Goal: Task Accomplishment & Management: Manage account settings

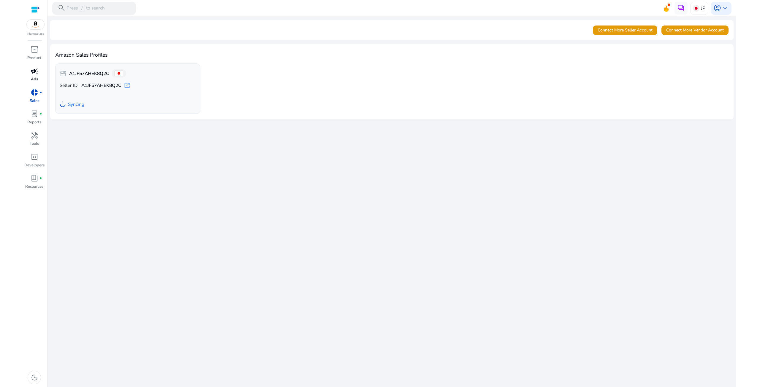
click at [29, 72] on div "campaign" at bounding box center [34, 71] width 18 height 10
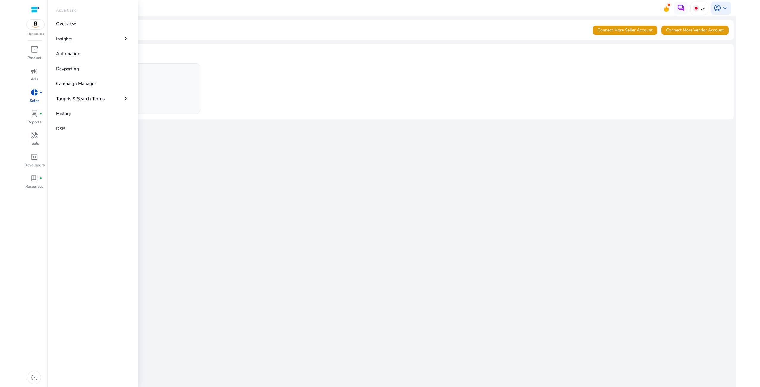
click at [38, 95] on span "donut_small" at bounding box center [35, 93] width 8 height 8
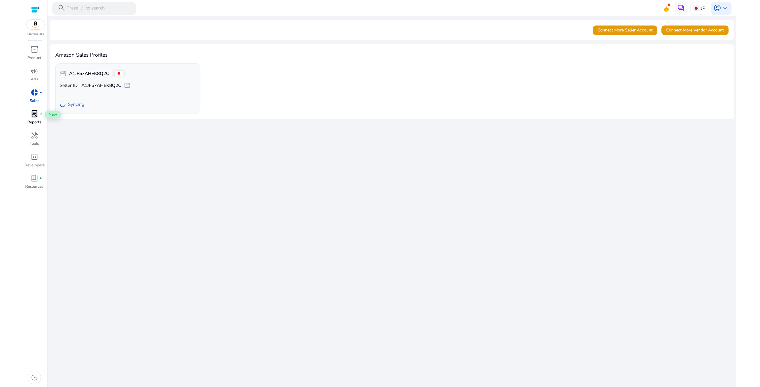
click at [33, 113] on span "lab_profile" at bounding box center [35, 114] width 8 height 8
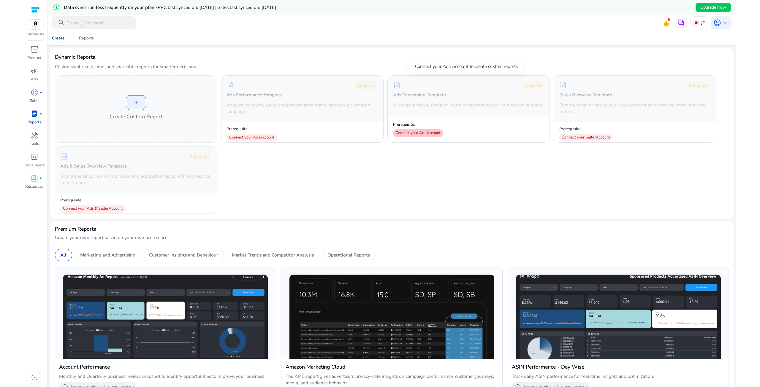
click at [412, 133] on div "Connect your Ads Account" at bounding box center [418, 133] width 50 height 8
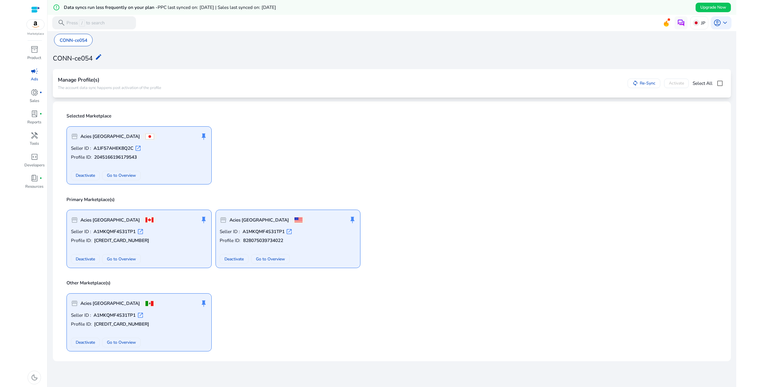
click at [164, 146] on p "Seller ID : A1JF57AHEK8Q2C open_in_new" at bounding box center [139, 148] width 137 height 7
drag, startPoint x: 183, startPoint y: 114, endPoint x: 471, endPoint y: 150, distance: 290.4
click at [471, 150] on div "storefront Acies Japan push_pin Seller ID : A1JF57AHEK8Q2C open_in_new Profile …" at bounding box center [392, 153] width 659 height 64
click at [174, 145] on p "Seller ID : A1JF57AHEK8Q2C open_in_new" at bounding box center [139, 148] width 137 height 7
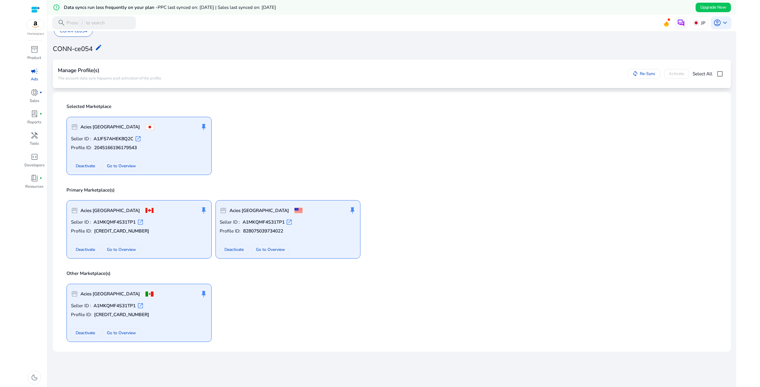
scroll to position [15, 0]
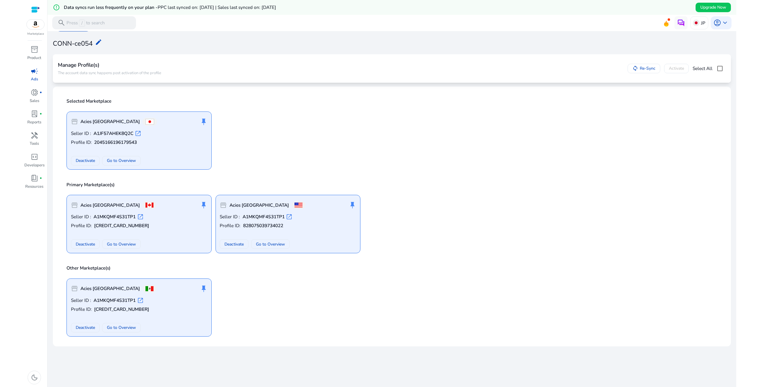
click at [190, 147] on div "Seller ID : A1JF57AHEK8Q2C open_in_new Profile ID: 2045166196179543 Deactivate …" at bounding box center [139, 147] width 137 height 35
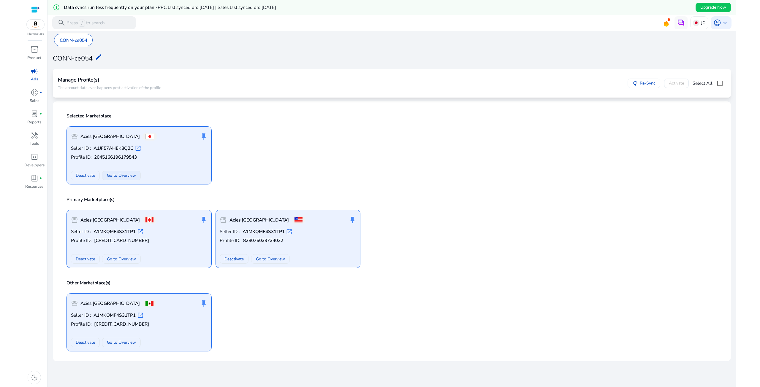
click at [106, 174] on span at bounding box center [121, 176] width 38 height 14
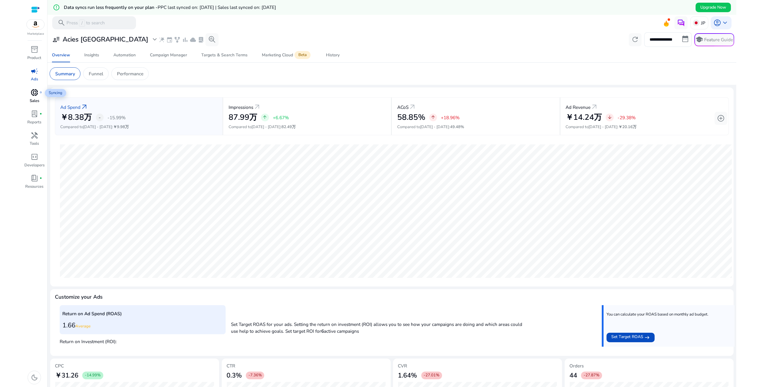
click at [31, 92] on span "donut_small" at bounding box center [35, 93] width 8 height 8
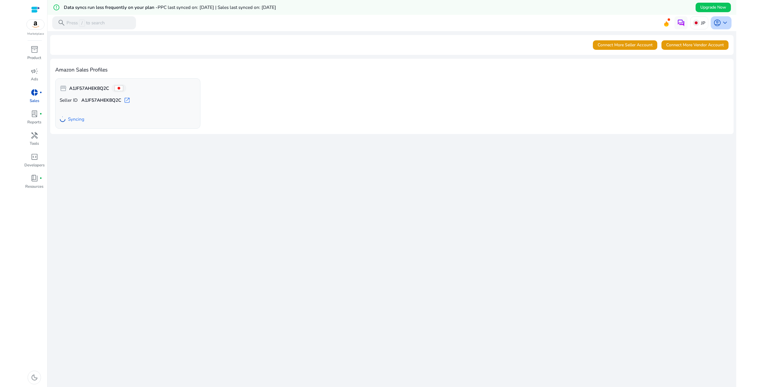
click at [723, 26] on span "keyboard_arrow_down" at bounding box center [725, 23] width 8 height 8
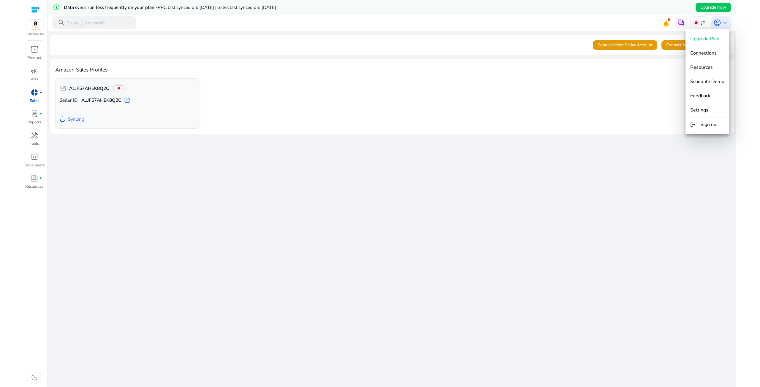
click at [723, 21] on div at bounding box center [380, 193] width 760 height 387
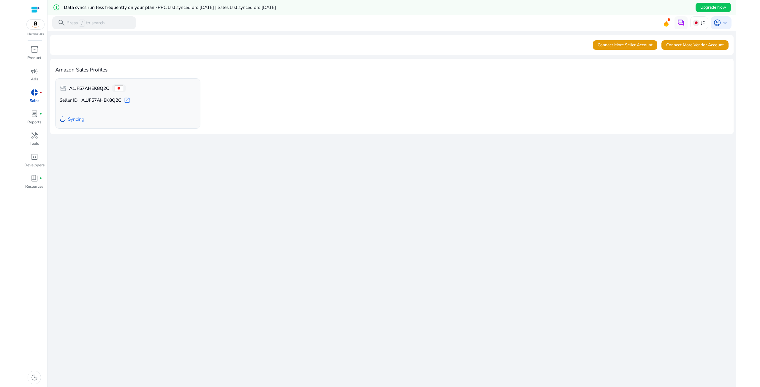
click at [574, 15] on mat-toolbar "search Press / to search JP account_circle keyboard_arrow_down" at bounding box center [392, 23] width 689 height 16
drag, startPoint x: 0, startPoint y: 0, endPoint x: 549, endPoint y: 1, distance: 549.2
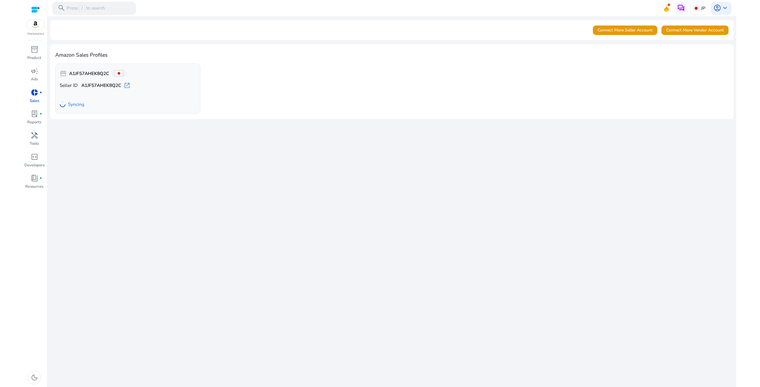
click at [37, 23] on img at bounding box center [36, 25] width 18 height 10
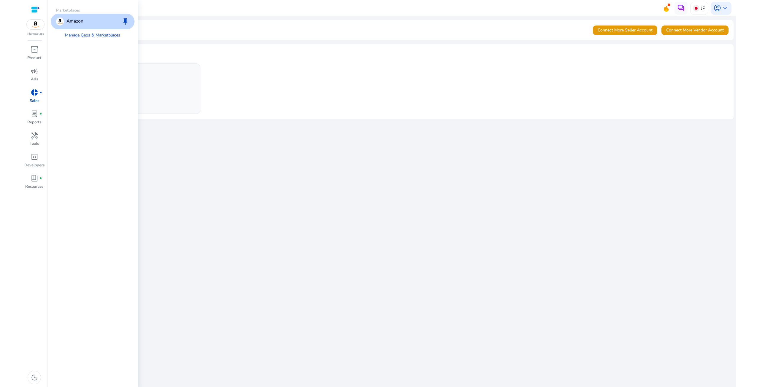
click at [75, 19] on p "Amazon" at bounding box center [75, 22] width 17 height 8
click at [36, 53] on span "inventory_2" at bounding box center [35, 50] width 8 height 8
click at [37, 77] on p "Ads" at bounding box center [34, 80] width 7 height 6
